Goal: Navigation & Orientation: Find specific page/section

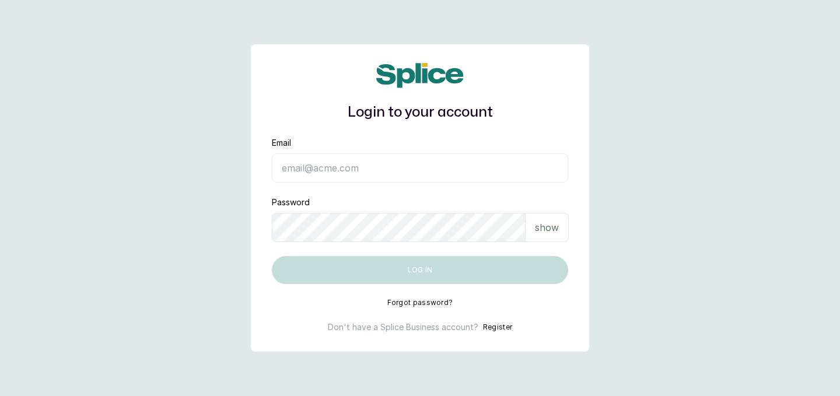
type input "raphyat.raphyat@gmail.com"
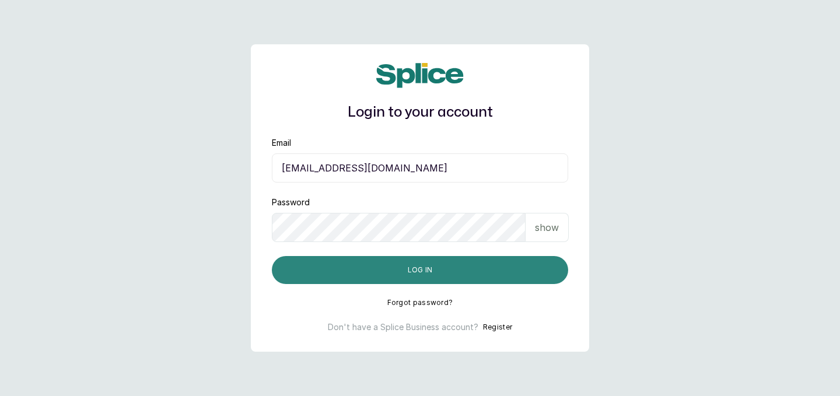
click at [399, 267] on button "Log in" at bounding box center [420, 270] width 296 height 28
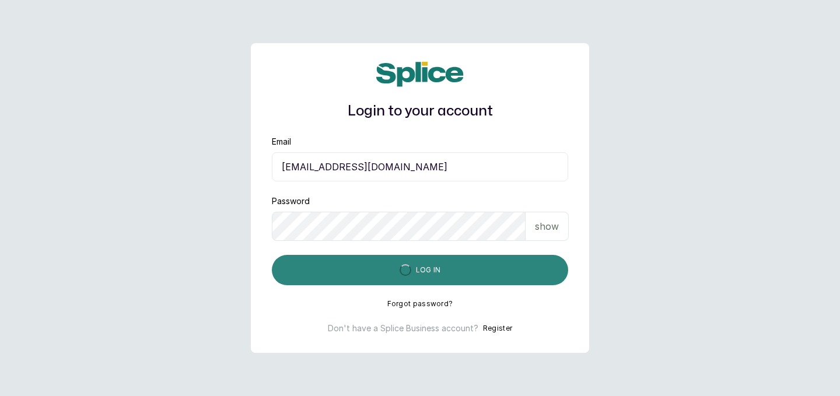
click at [400, 267] on div "submit" at bounding box center [406, 270] width 12 height 12
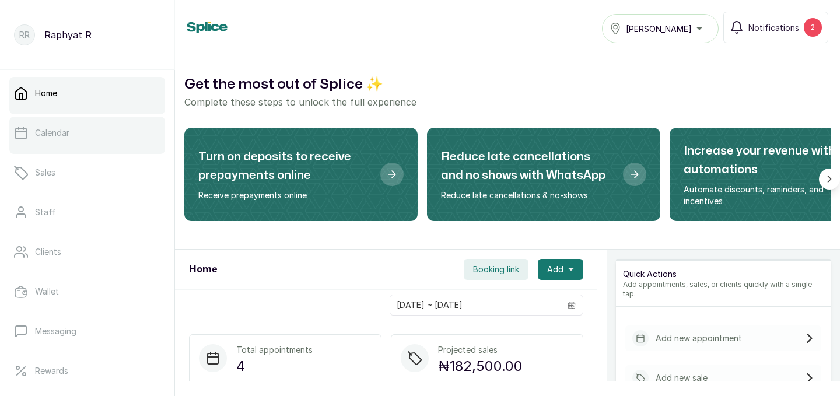
click at [83, 125] on link "Calendar" at bounding box center [87, 133] width 156 height 33
